Goal: Transaction & Acquisition: Purchase product/service

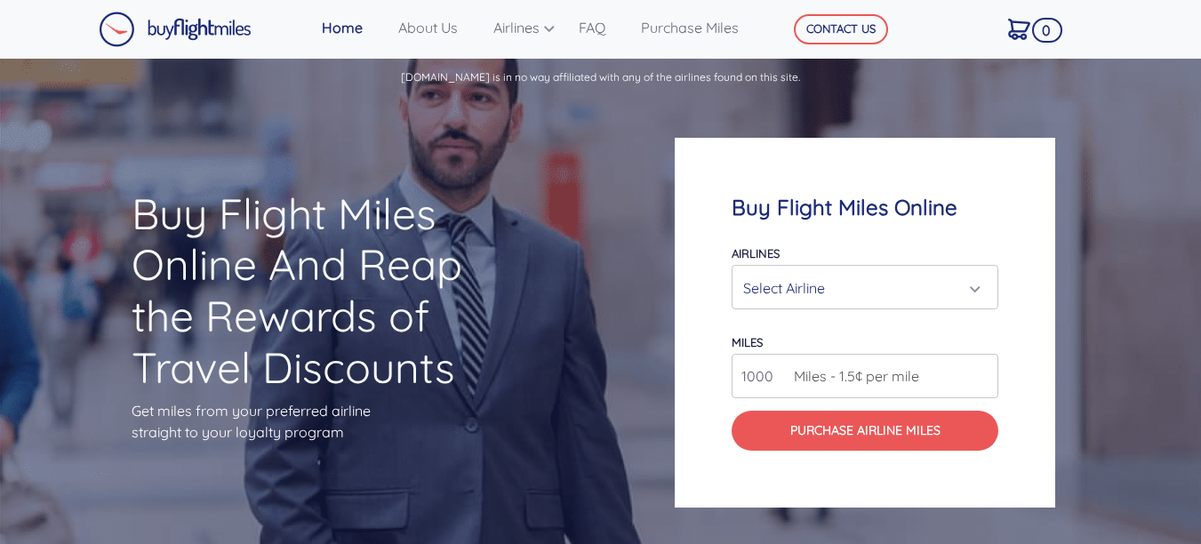
click at [823, 293] on div "Select Airline" at bounding box center [859, 288] width 233 height 34
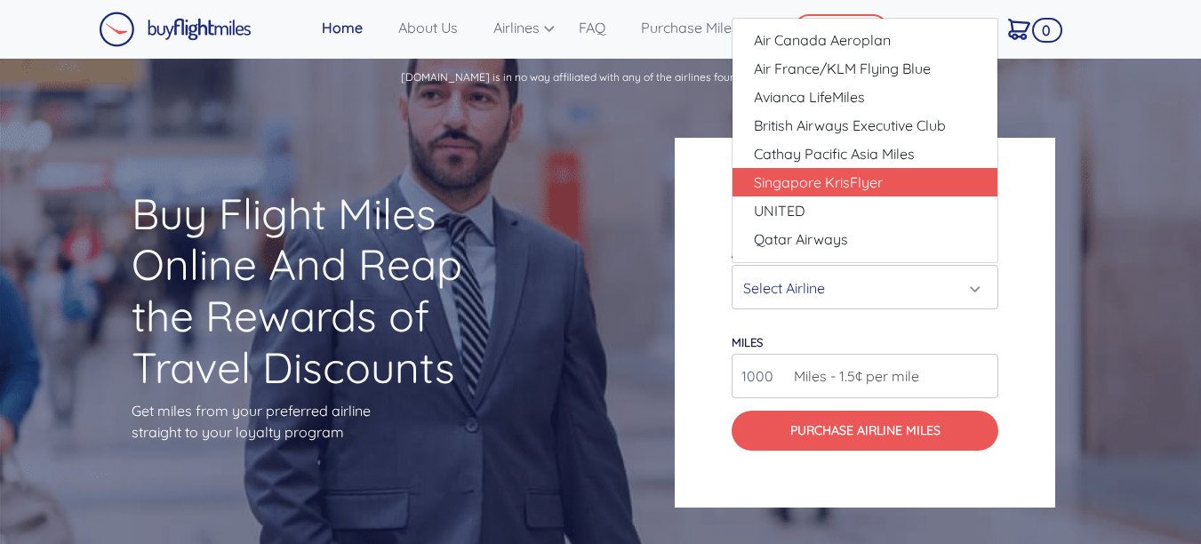
click at [836, 189] on span "Singapore KrisFlyer" at bounding box center [818, 182] width 129 height 21
select select "Singapore KrisFlyer"
type input "80000"
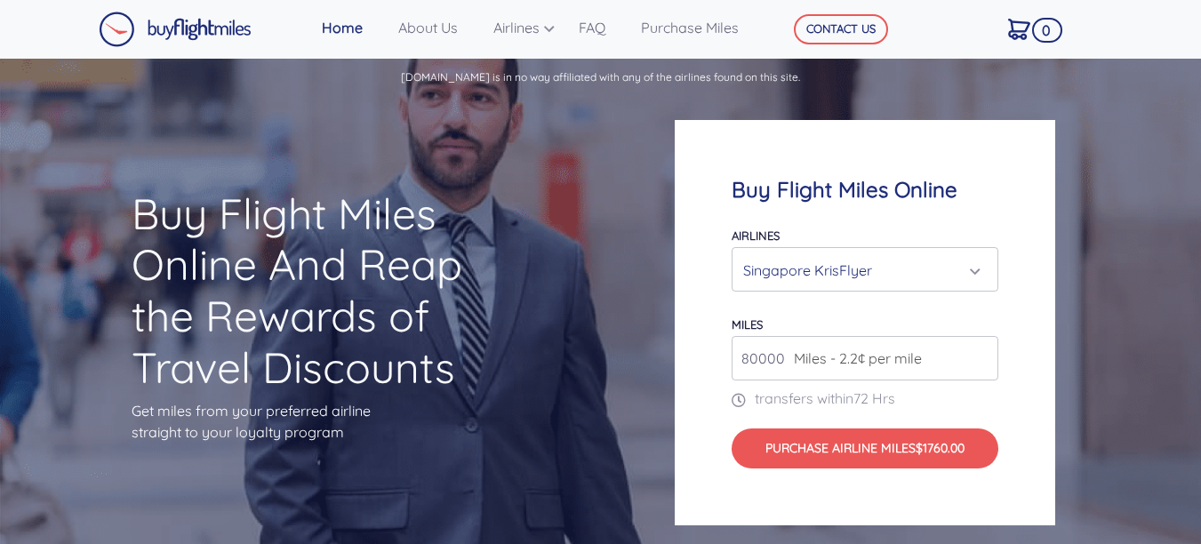
click at [939, 345] on input "80000" at bounding box center [865, 358] width 267 height 44
click at [899, 268] on div "Singapore KrisFlyer" at bounding box center [859, 270] width 233 height 34
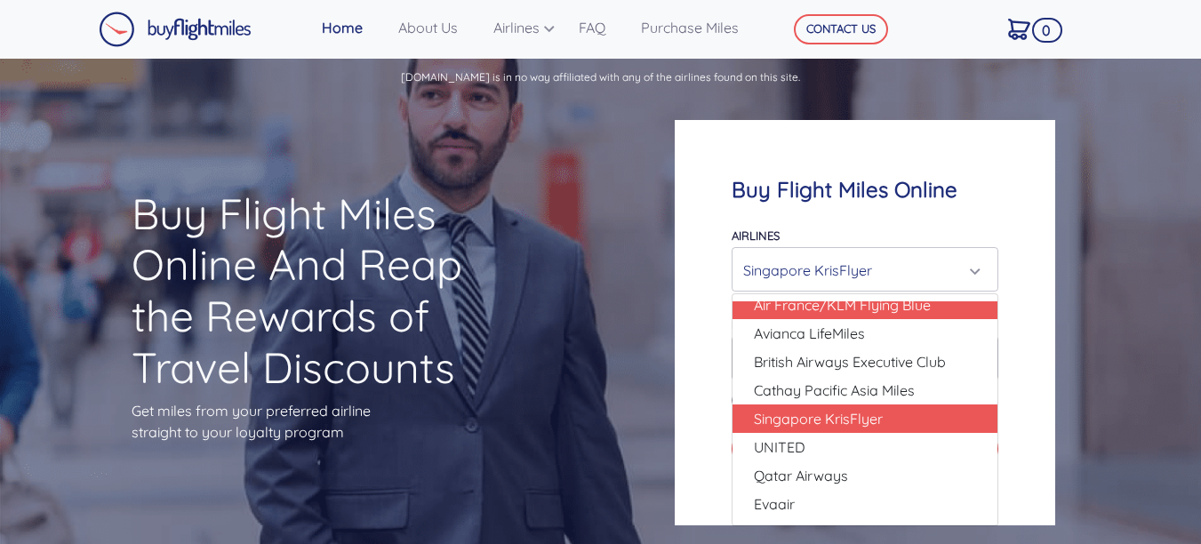
click at [846, 316] on link "Air France/KLM Flying Blue" at bounding box center [864, 305] width 265 height 28
select select "Air France/KLM Flying Blue"
type input "49000"
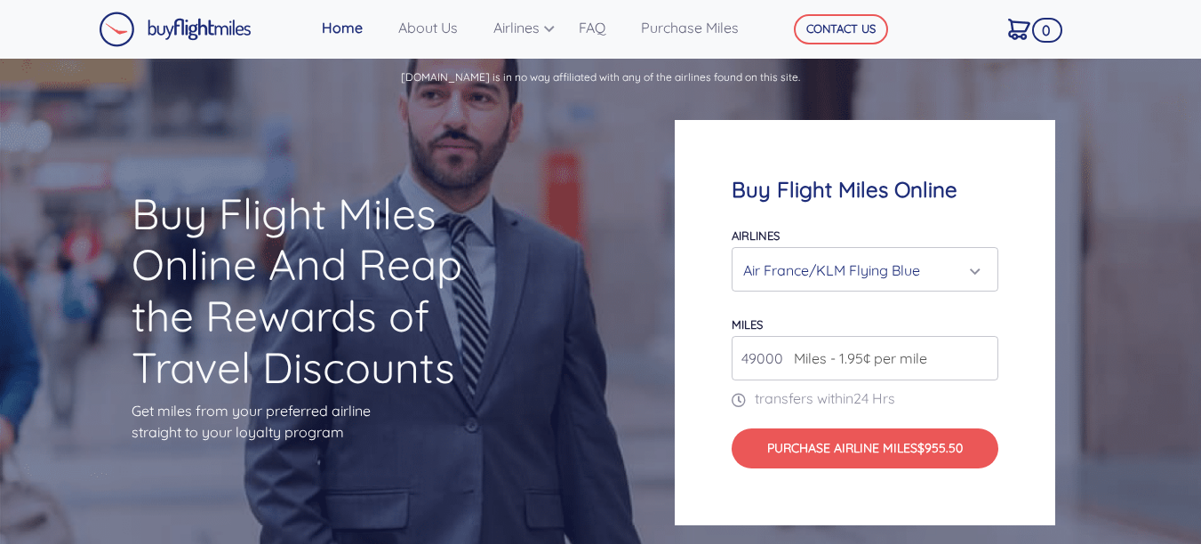
click at [964, 273] on div "Air France/KLM Flying Blue" at bounding box center [859, 270] width 233 height 34
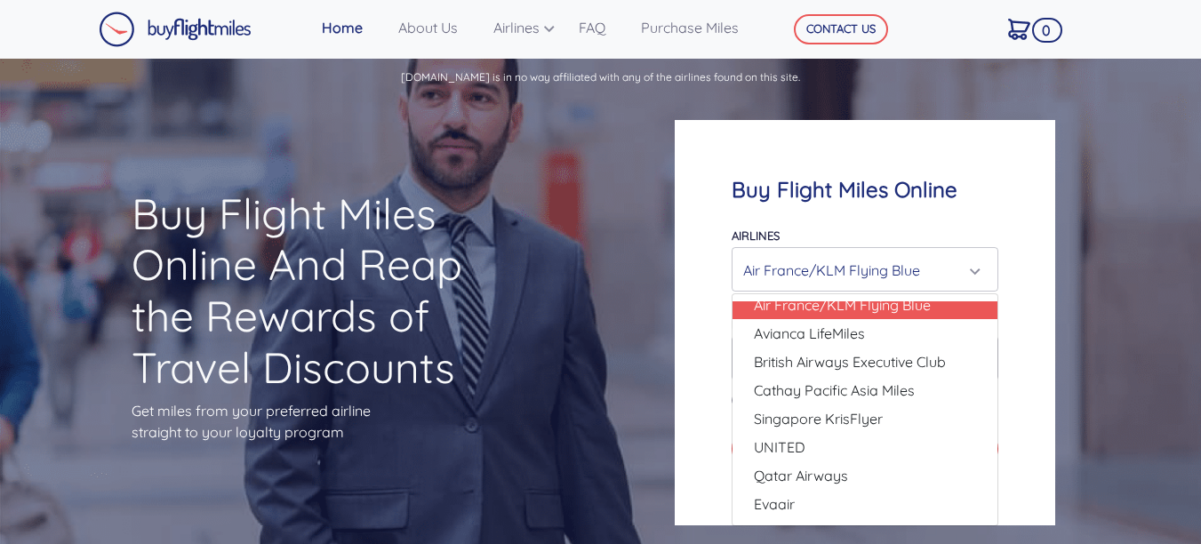
scroll to position [0, 0]
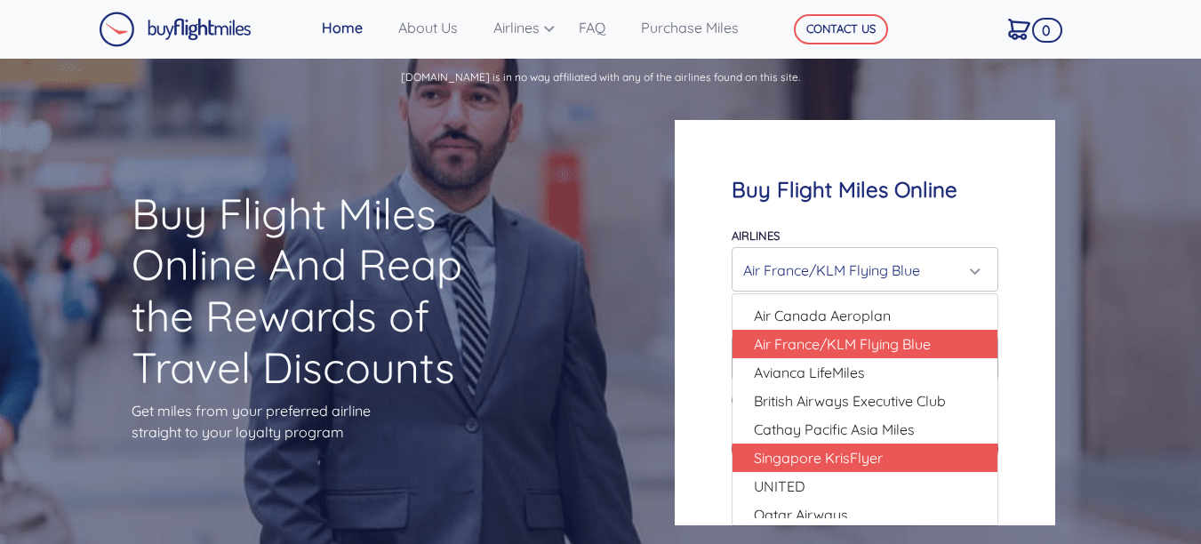
click at [857, 452] on span "Singapore KrisFlyer" at bounding box center [818, 457] width 129 height 21
select select "Singapore KrisFlyer"
type input "80000"
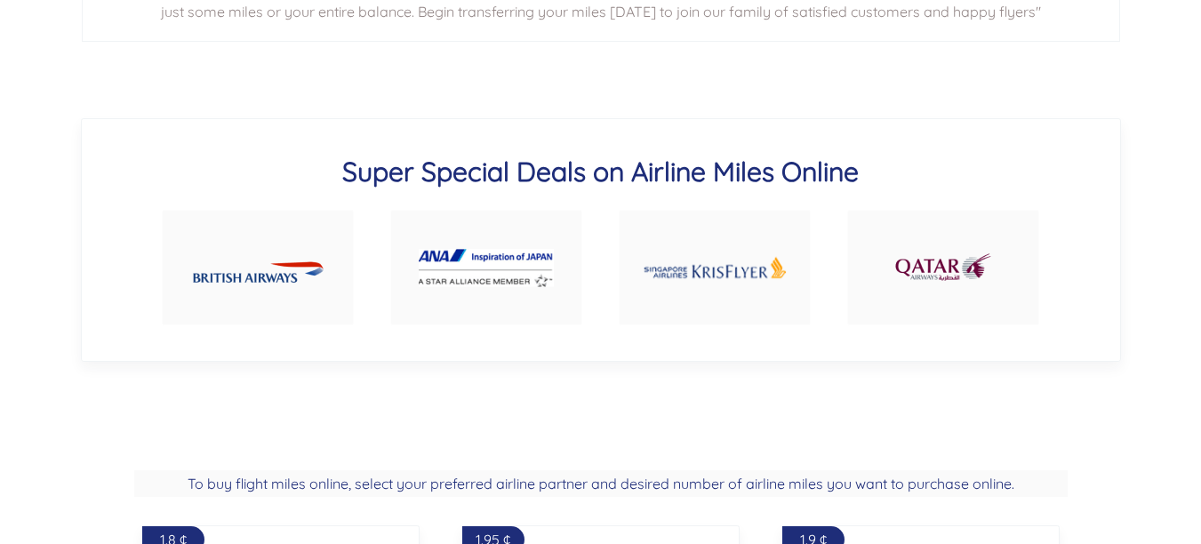
scroll to position [711, 0]
